Goal: Task Accomplishment & Management: Manage account settings

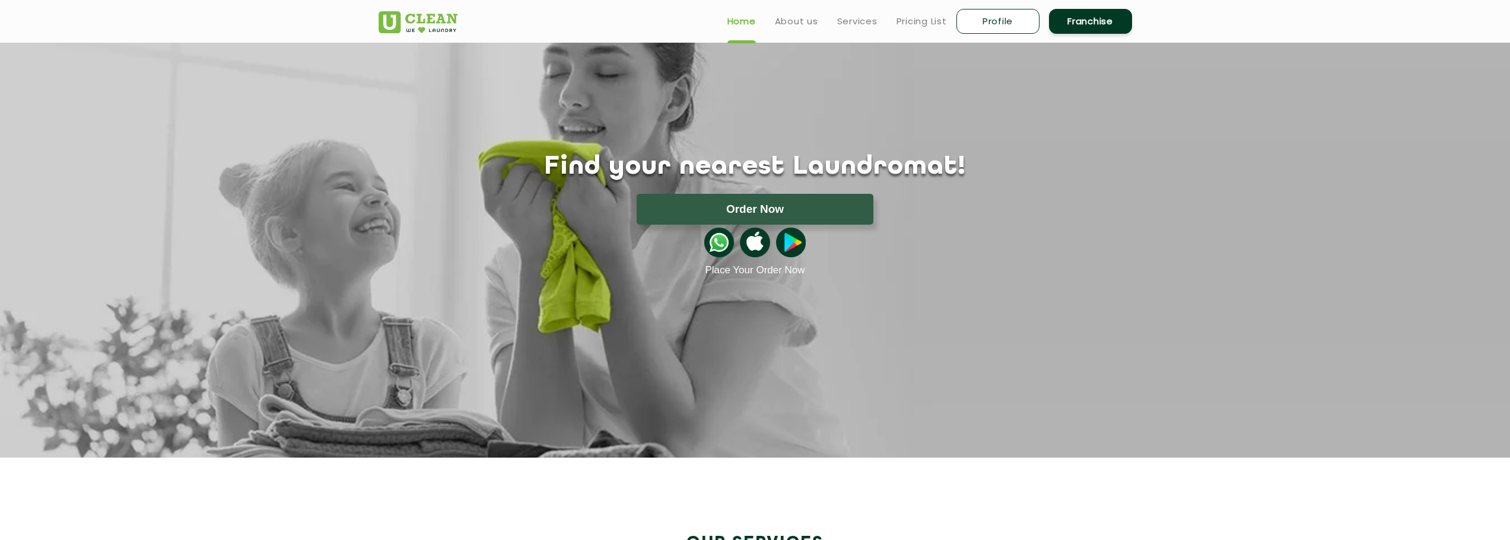
click at [985, 22] on link "Profile" at bounding box center [997, 21] width 83 height 25
select select
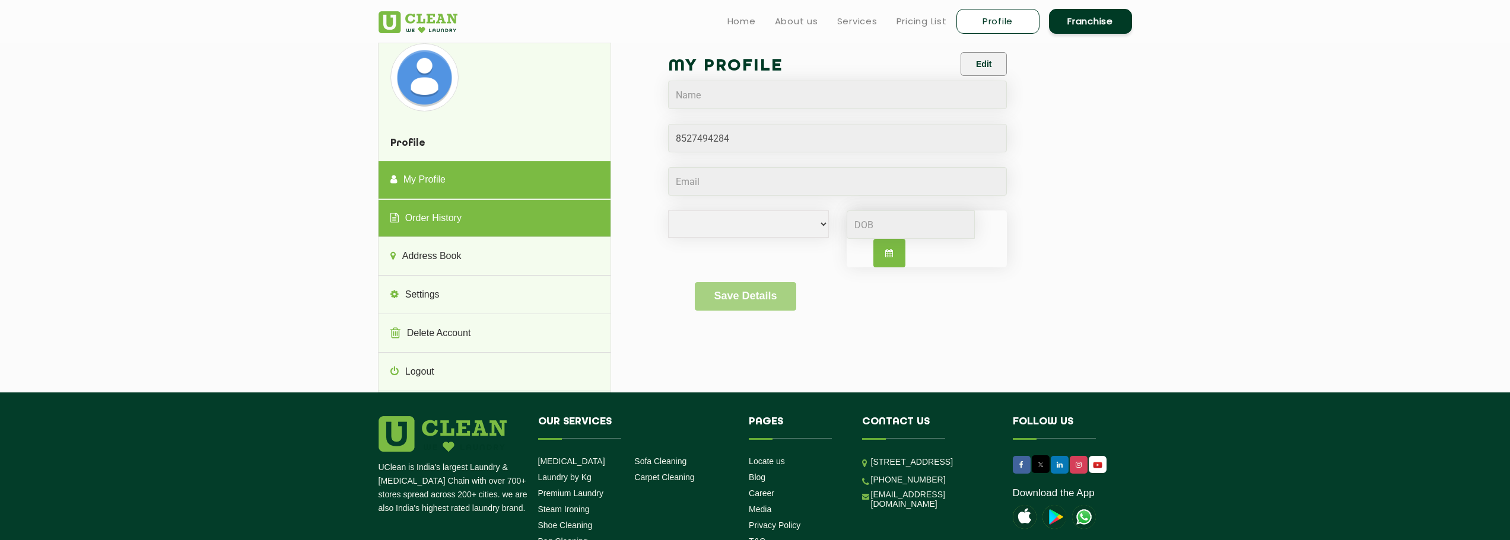
click at [446, 218] on link "Order History" at bounding box center [494, 219] width 232 height 38
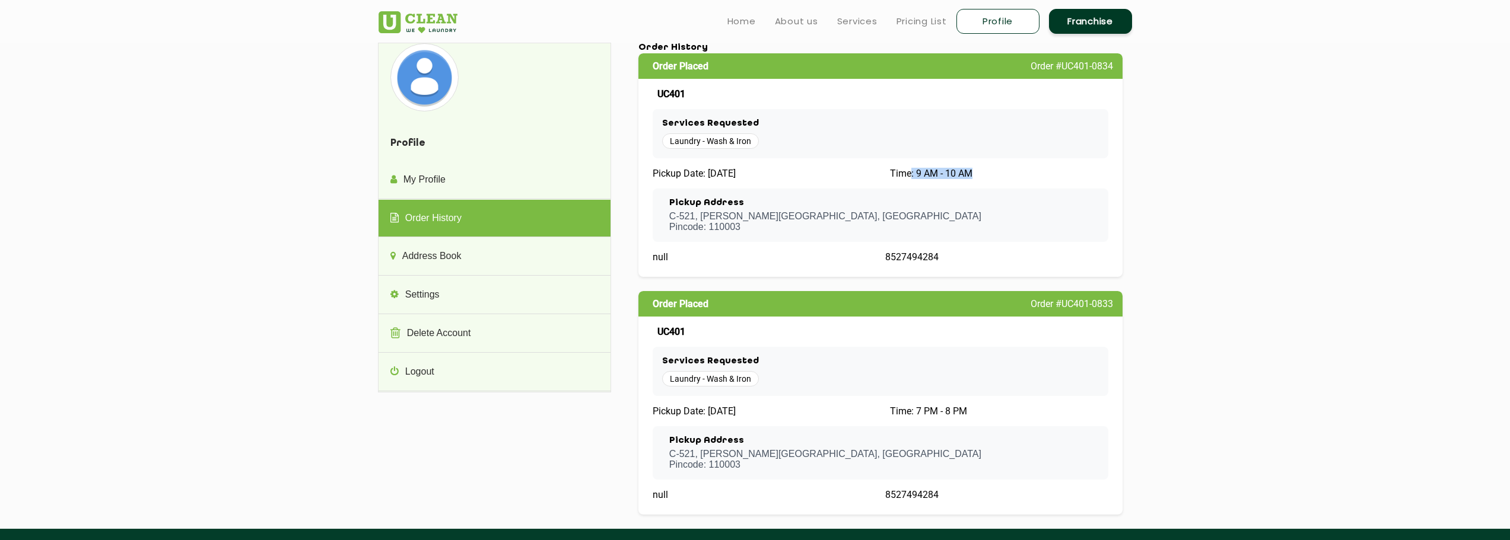
drag, startPoint x: 909, startPoint y: 174, endPoint x: 994, endPoint y: 173, distance: 84.3
click at [994, 173] on div "Time: 9 AM - 10 AM" at bounding box center [996, 173] width 223 height 11
click at [1273, 252] on section "Profile My Profile Order History Address Book Settings Delete Account Logout Pr…" at bounding box center [755, 286] width 1510 height 486
click at [1288, 262] on section "Profile My Profile Order History Address Book Settings Delete Account Logout Pr…" at bounding box center [755, 286] width 1510 height 486
click at [1252, 355] on section "Profile My Profile Order History Address Book Settings Delete Account Logout Pr…" at bounding box center [755, 286] width 1510 height 486
